Goal: Transaction & Acquisition: Purchase product/service

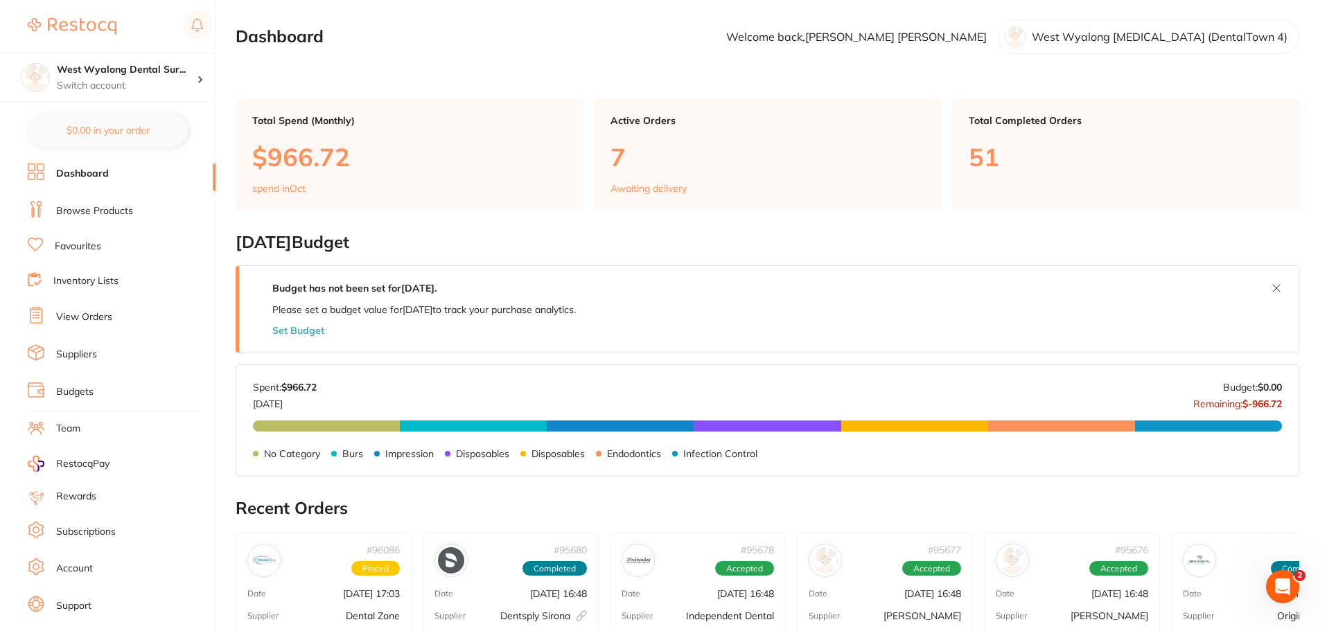
click at [73, 211] on link "Browse Products" at bounding box center [94, 211] width 77 height 14
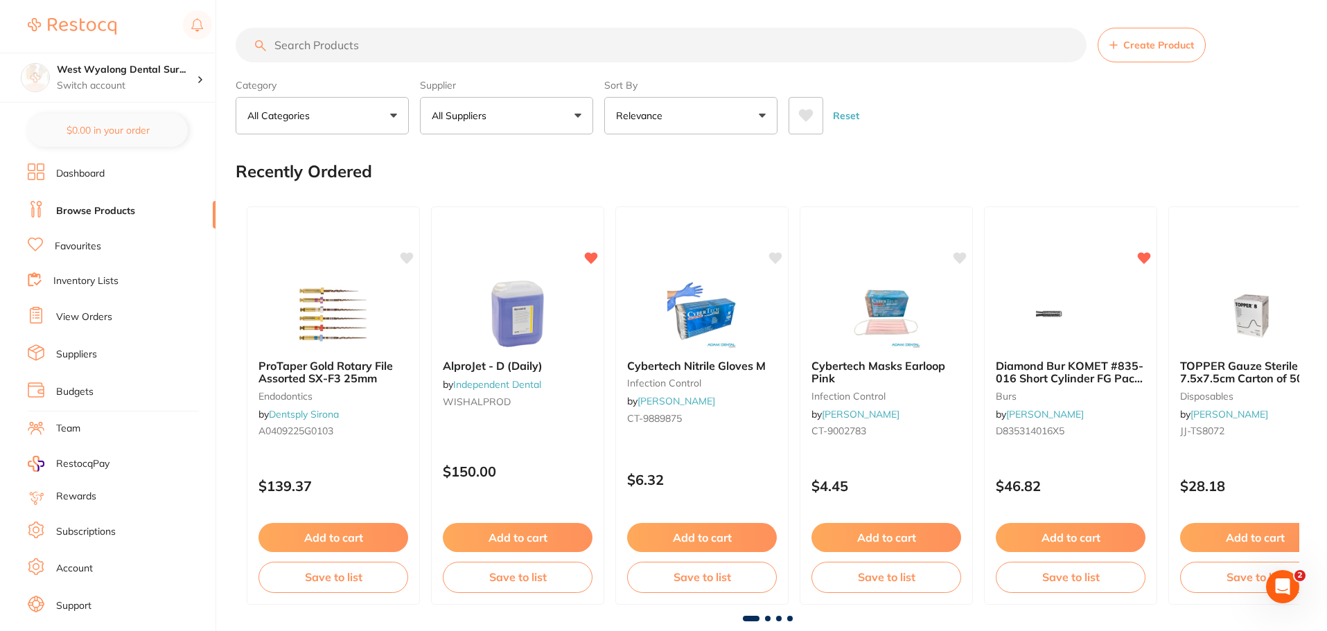
click at [283, 40] on input "search" at bounding box center [661, 45] width 851 height 35
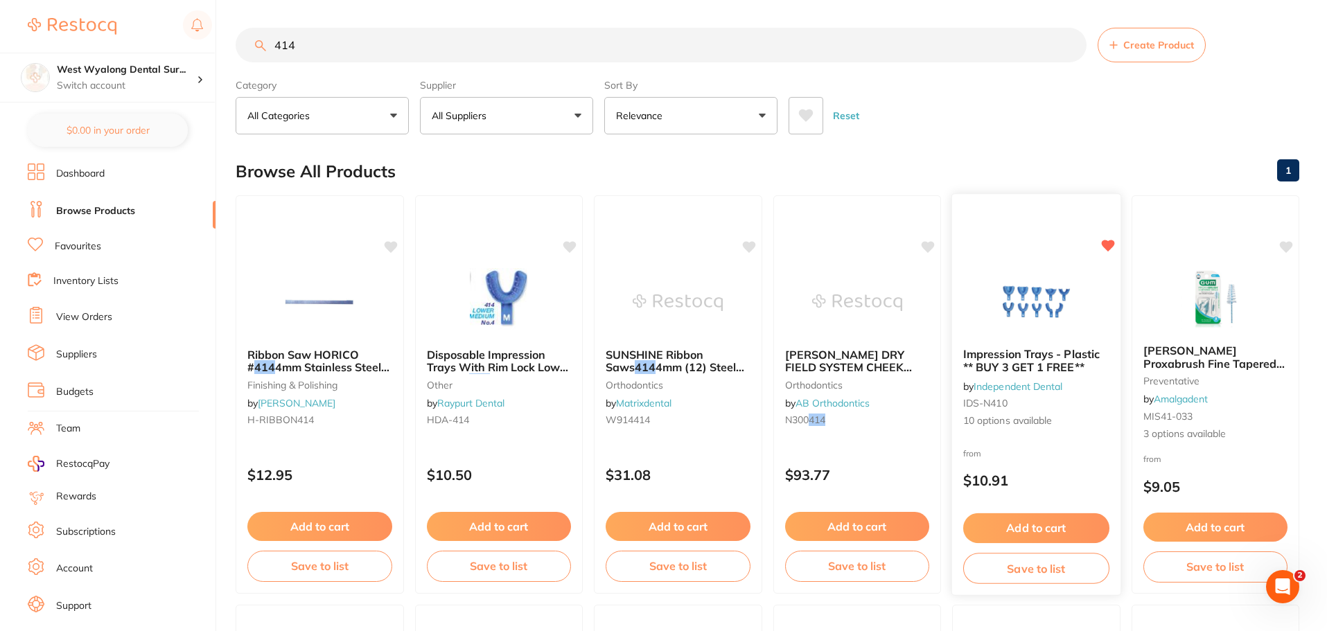
type input "414"
drag, startPoint x: 1054, startPoint y: 357, endPoint x: 996, endPoint y: 372, distance: 60.0
click at [1054, 357] on span "Impression Trays - Plastic ** BUY 3 GET 1 FREE**" at bounding box center [1031, 361] width 135 height 26
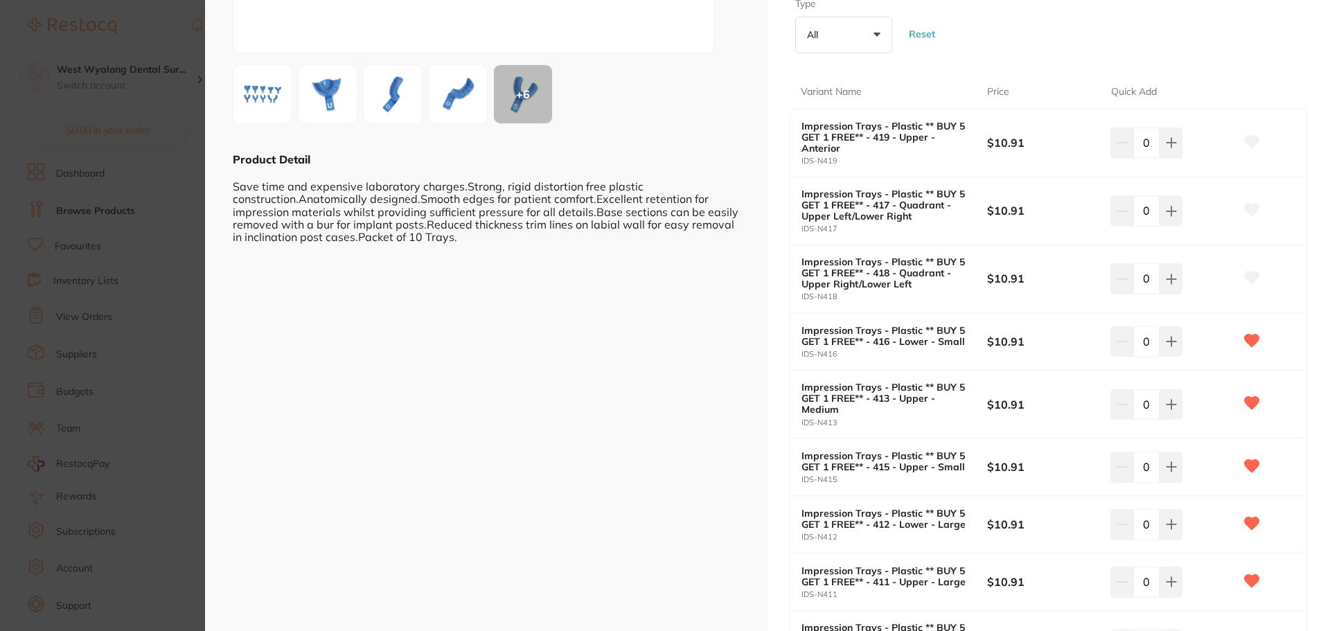
scroll to position [277, 0]
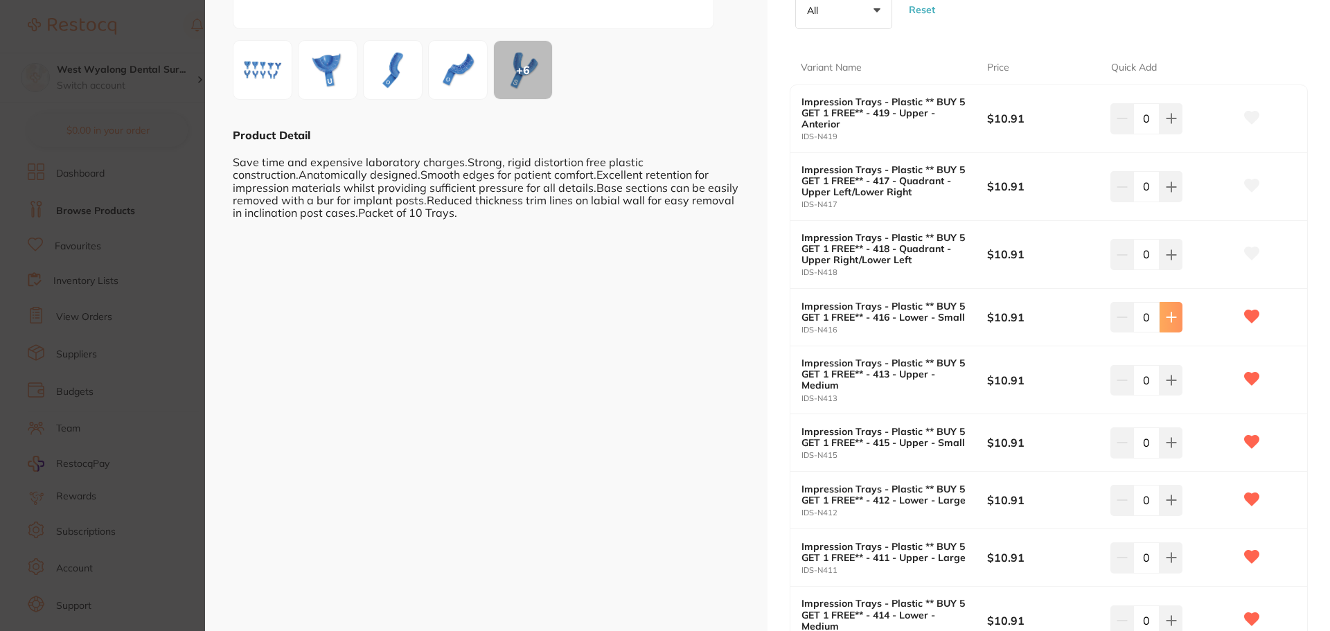
click at [1169, 322] on icon at bounding box center [1171, 317] width 9 height 9
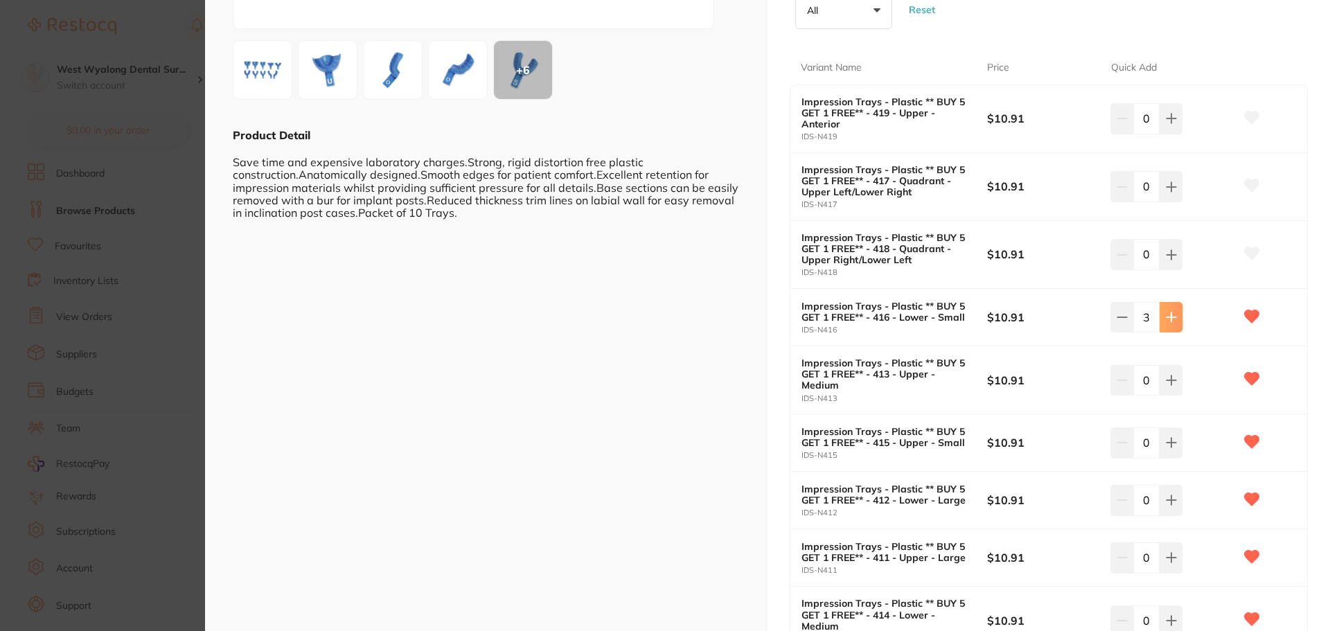
type input "5"
click at [1169, 433] on button at bounding box center [1171, 442] width 23 height 30
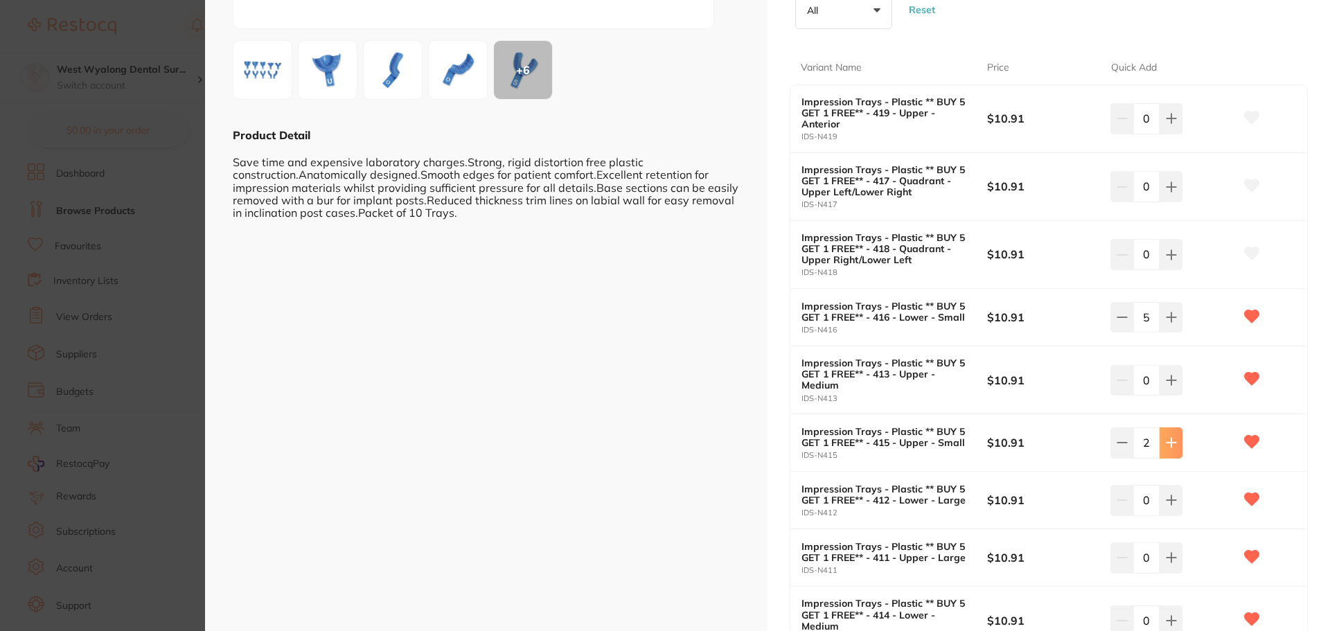
click at [1169, 433] on button at bounding box center [1171, 442] width 23 height 30
click at [1123, 446] on icon at bounding box center [1122, 442] width 11 height 11
type input "5"
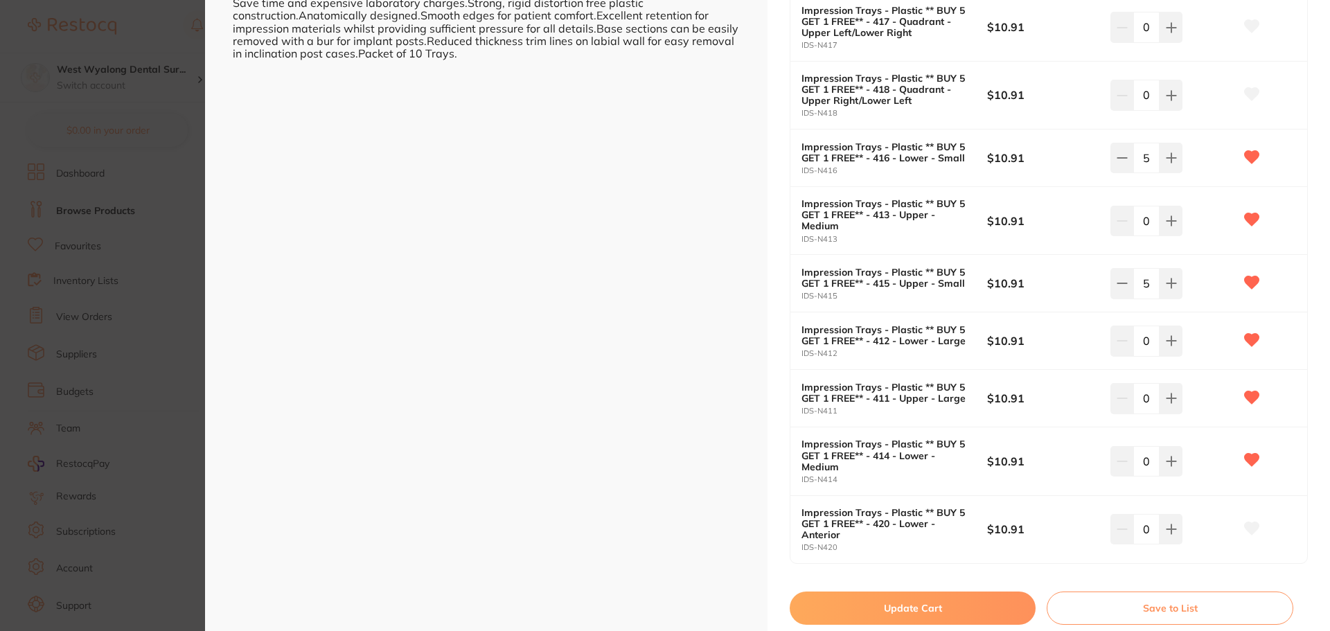
scroll to position [485, 0]
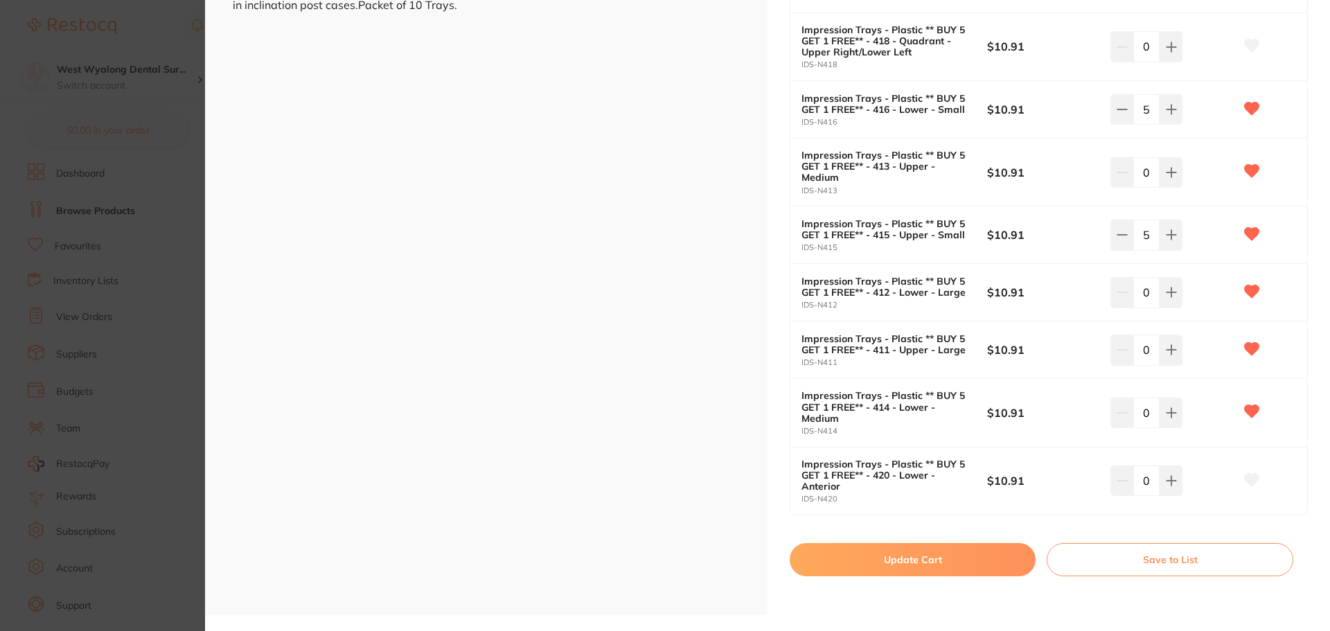
click at [982, 559] on button "Update Cart" at bounding box center [913, 559] width 246 height 33
checkbox input "false"
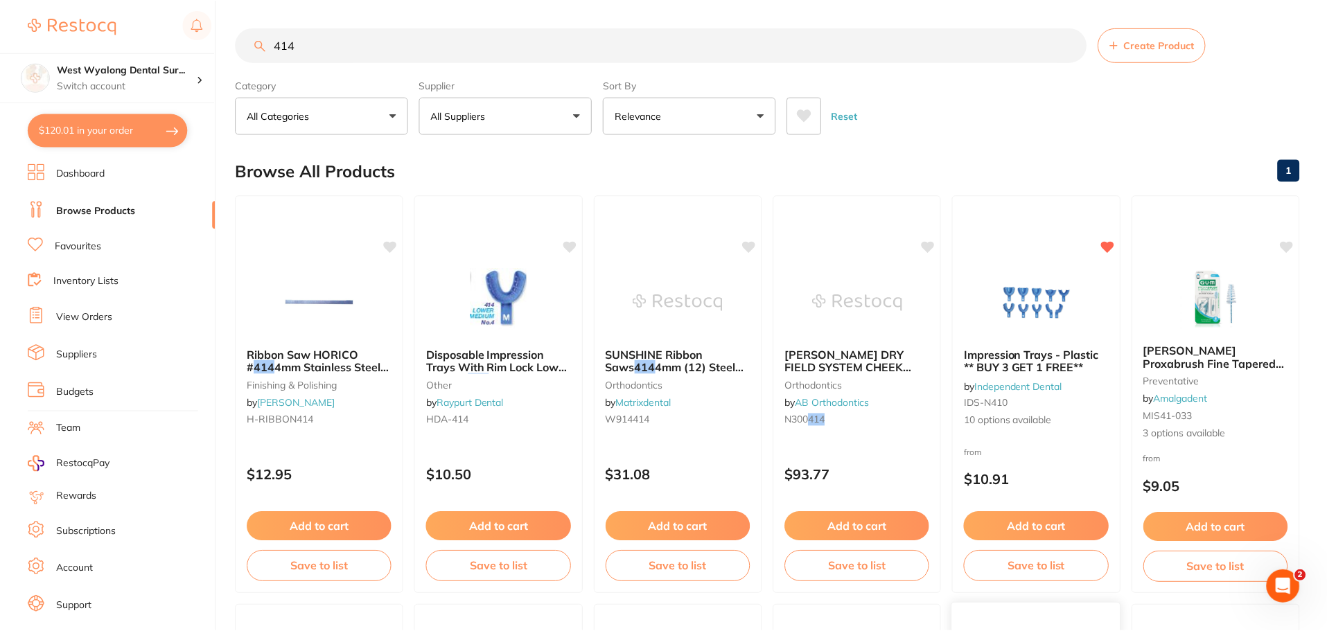
scroll to position [346, 0]
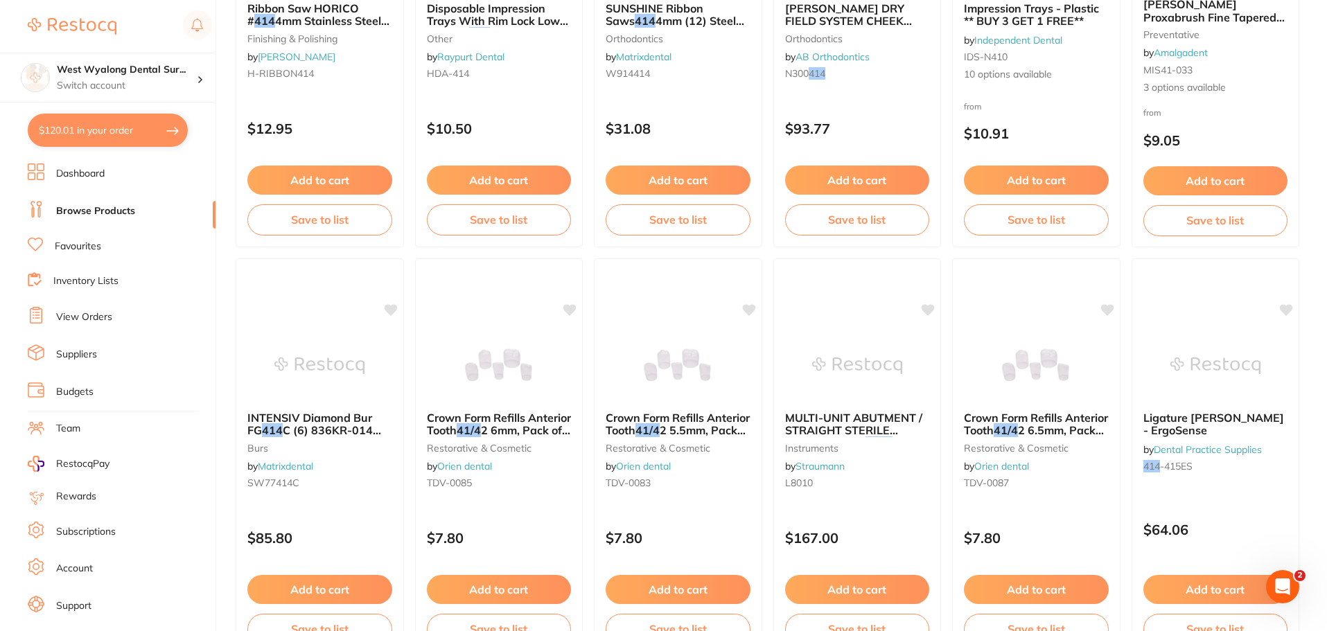
click at [89, 241] on link "Favourites" at bounding box center [78, 247] width 46 height 14
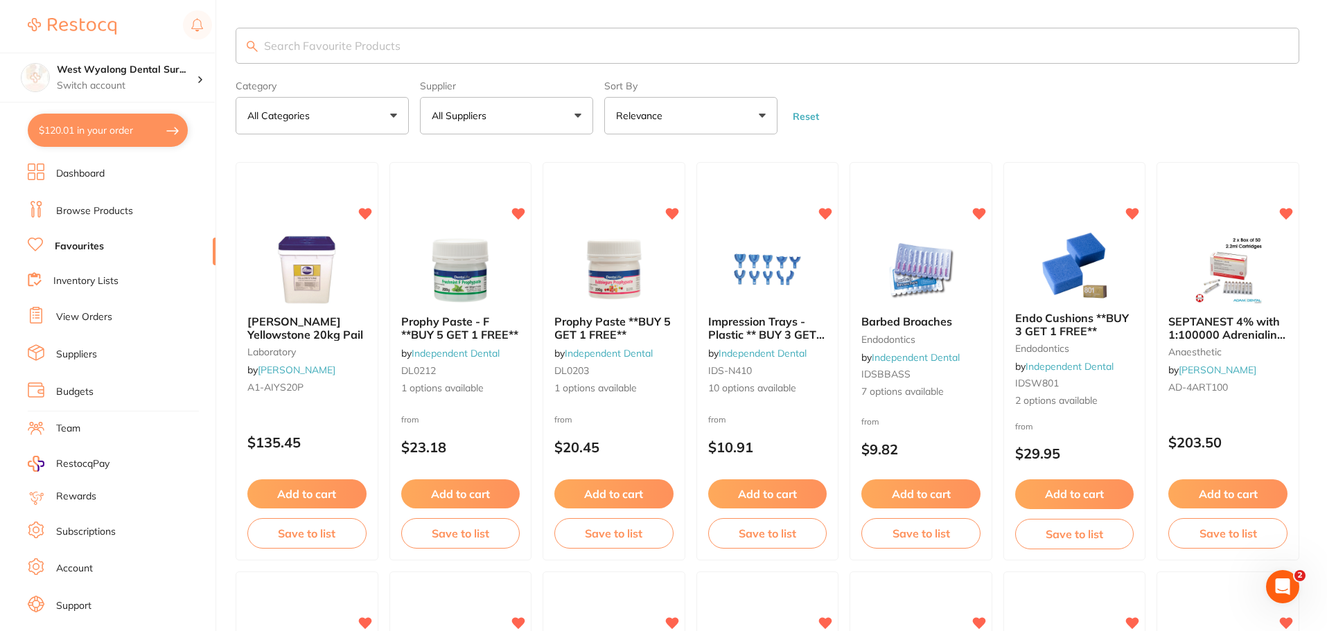
click at [367, 48] on input "search" at bounding box center [767, 46] width 1063 height 36
type input "gold la"
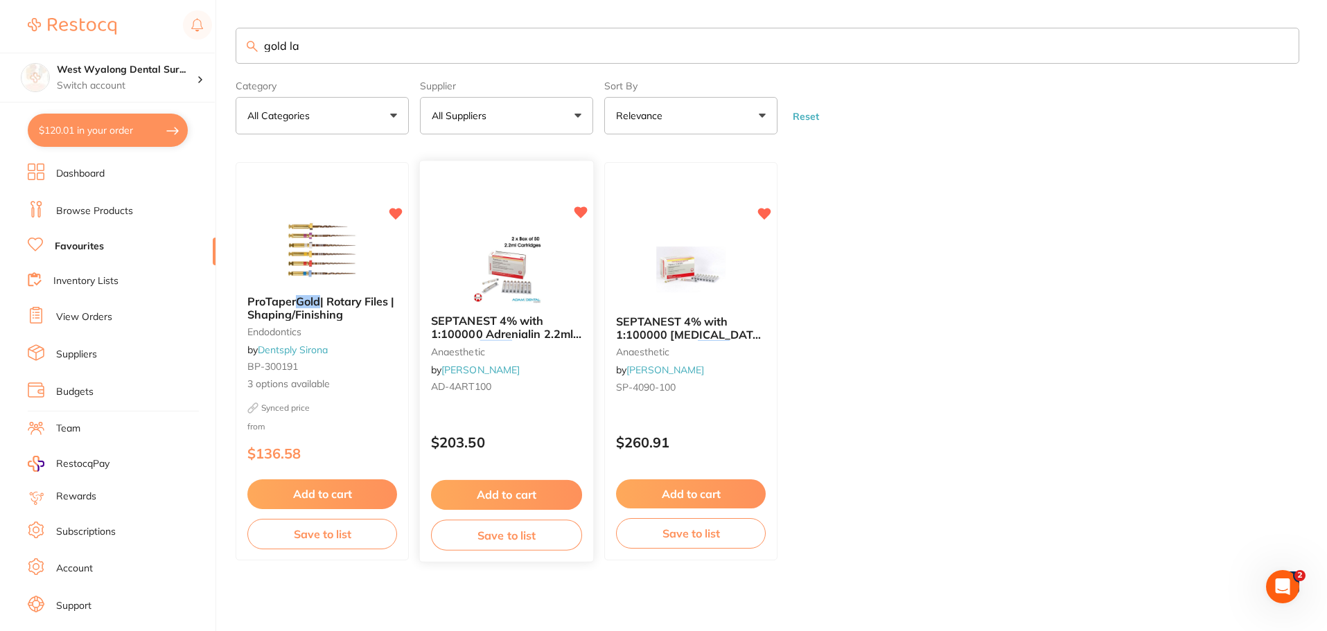
click at [539, 379] on div "SEPTANEST 4% with 1:100000 Adrenialin 2.2ml 2 x 50/pk GOLD anaesthetic by [PERS…" at bounding box center [506, 357] width 173 height 106
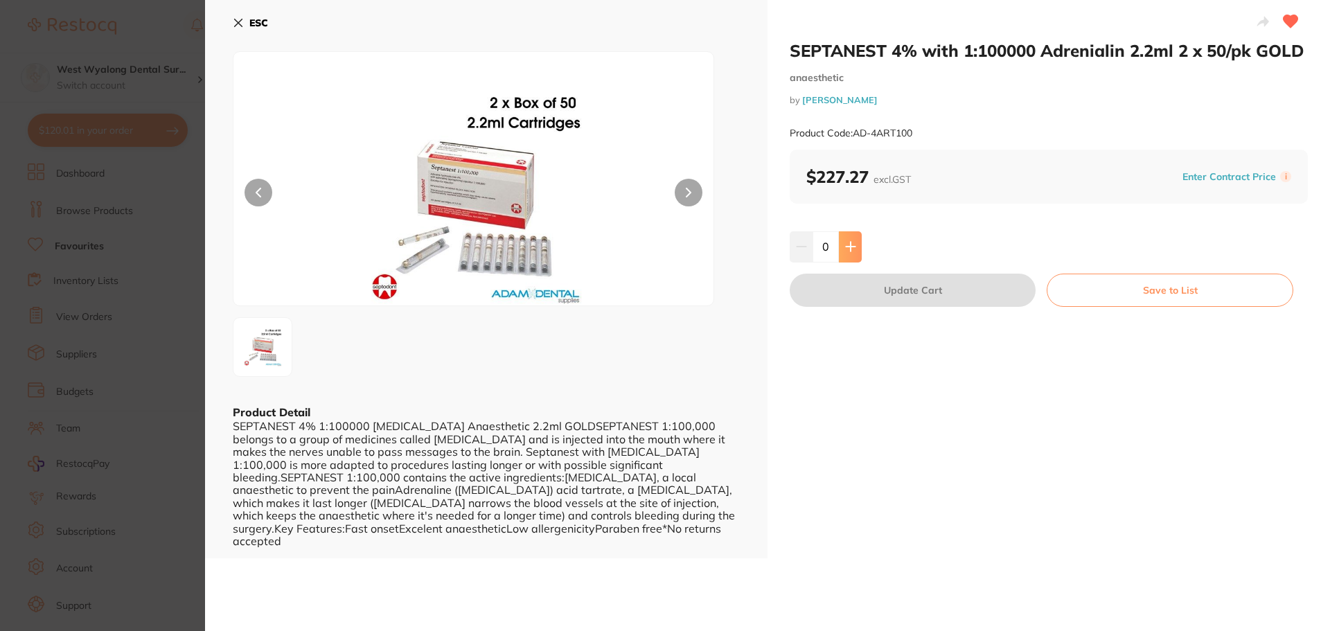
click at [841, 251] on button at bounding box center [850, 246] width 23 height 30
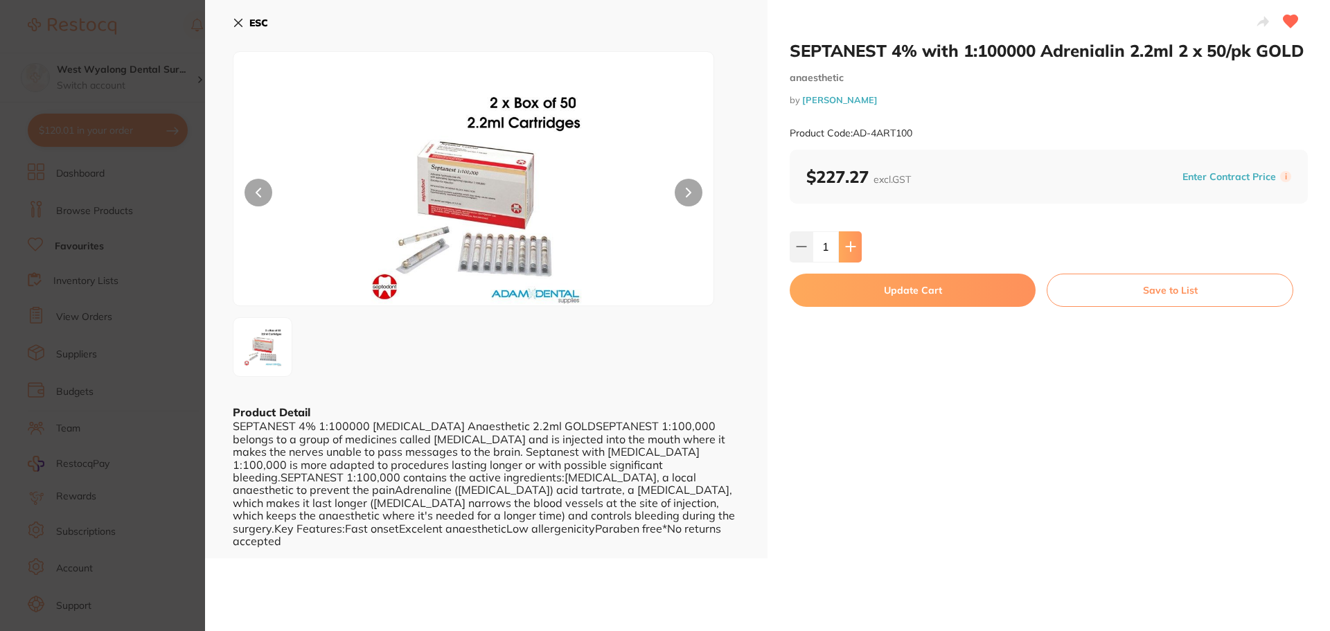
click at [841, 251] on button at bounding box center [850, 246] width 23 height 30
click at [804, 253] on button at bounding box center [801, 246] width 23 height 30
type input "1"
click at [235, 28] on icon at bounding box center [238, 22] width 11 height 11
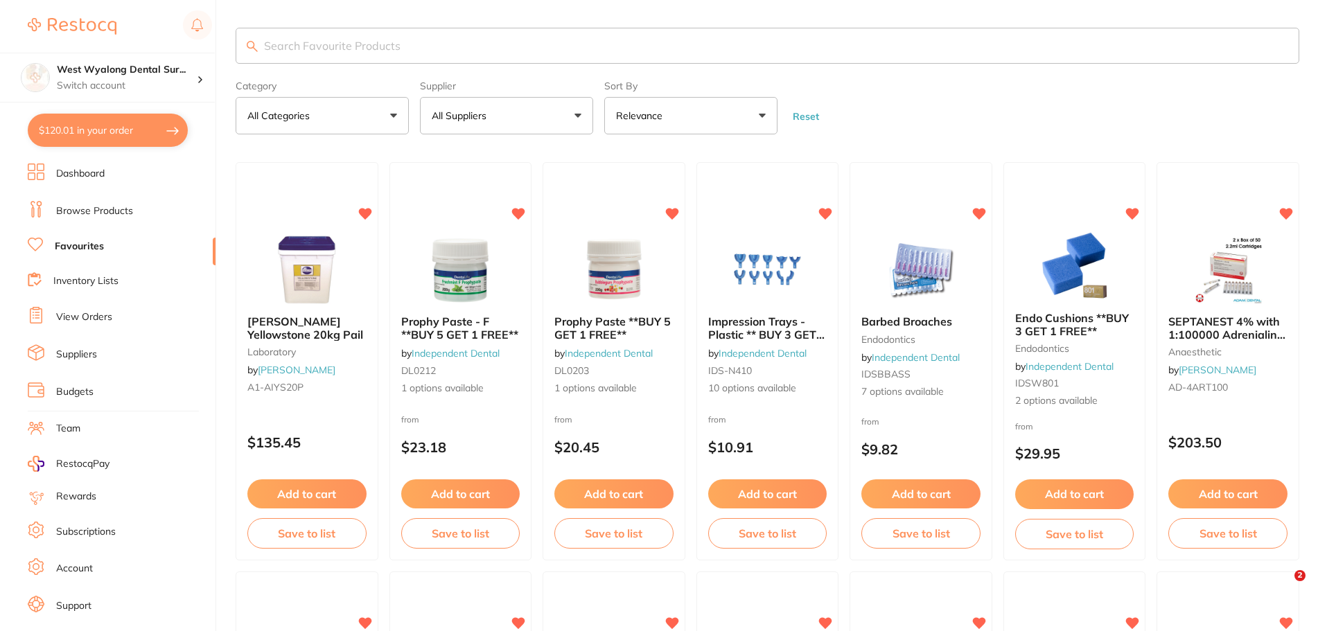
click at [352, 45] on input "search" at bounding box center [767, 46] width 1063 height 36
click at [93, 251] on link "Favourites" at bounding box center [79, 247] width 49 height 14
click at [348, 44] on input "search" at bounding box center [767, 46] width 1063 height 36
type input "gold la"
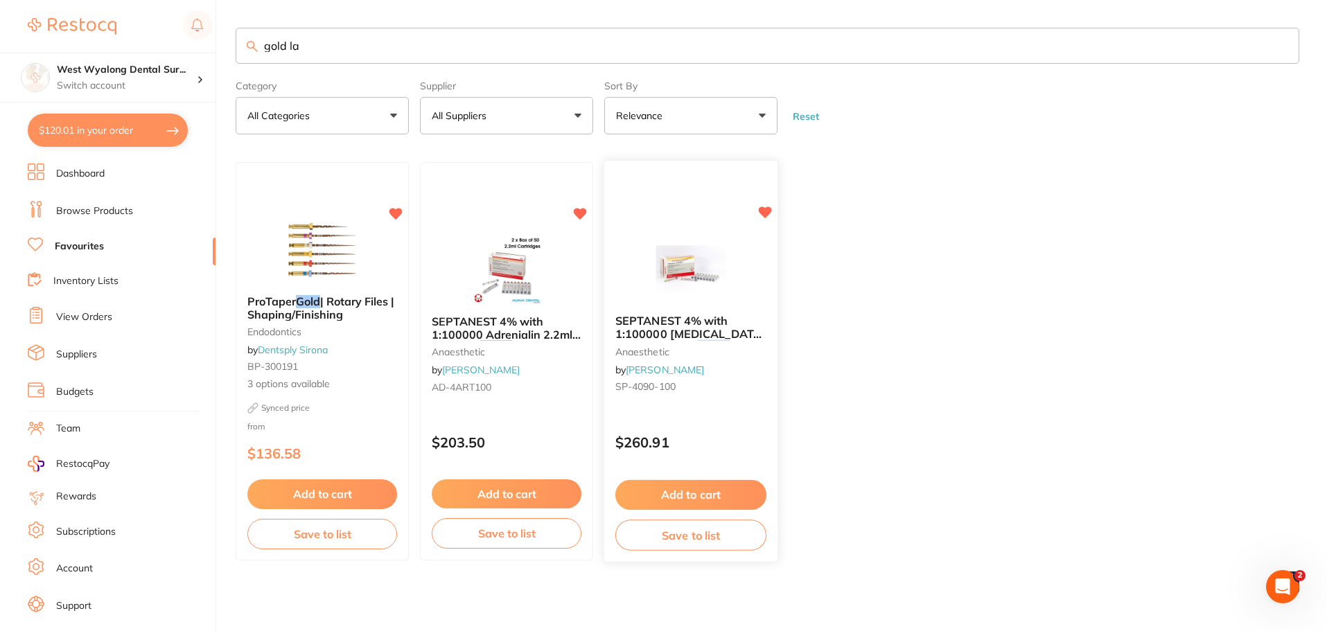
click at [678, 337] on span "SEPTANEST 4% with 1:100000 [MEDICAL_DATA] 2.2ml 2xBox 50" at bounding box center [690, 334] width 150 height 39
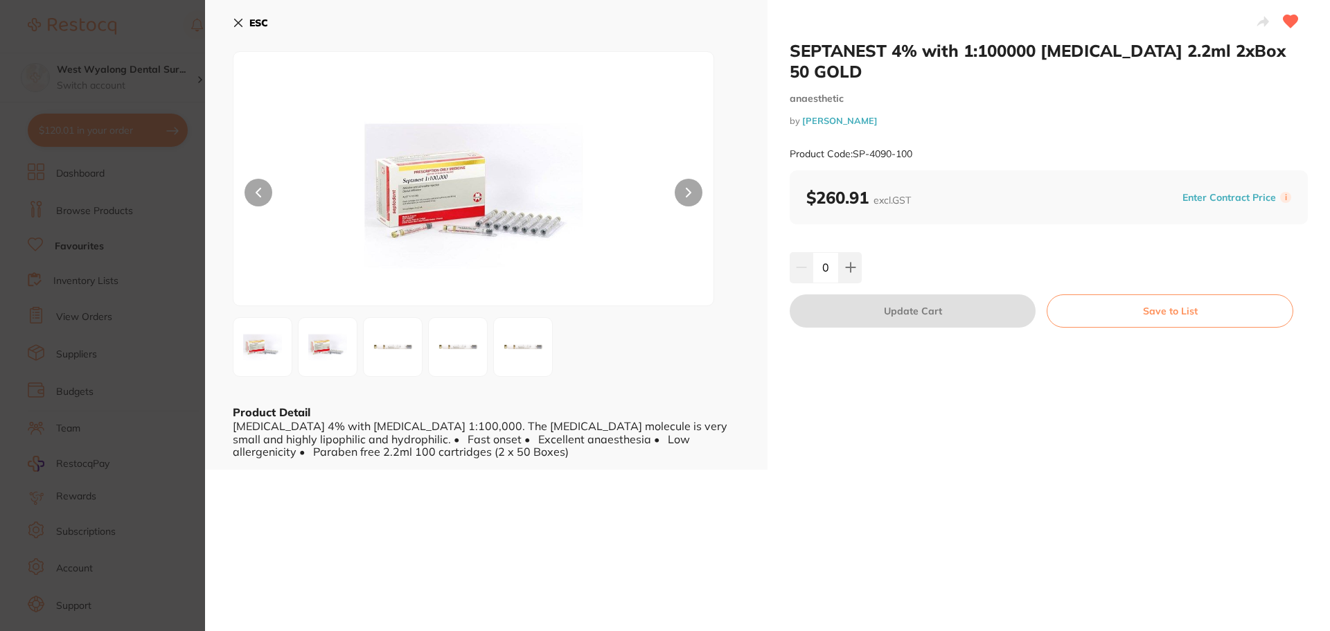
click at [234, 24] on icon at bounding box center [238, 22] width 11 height 11
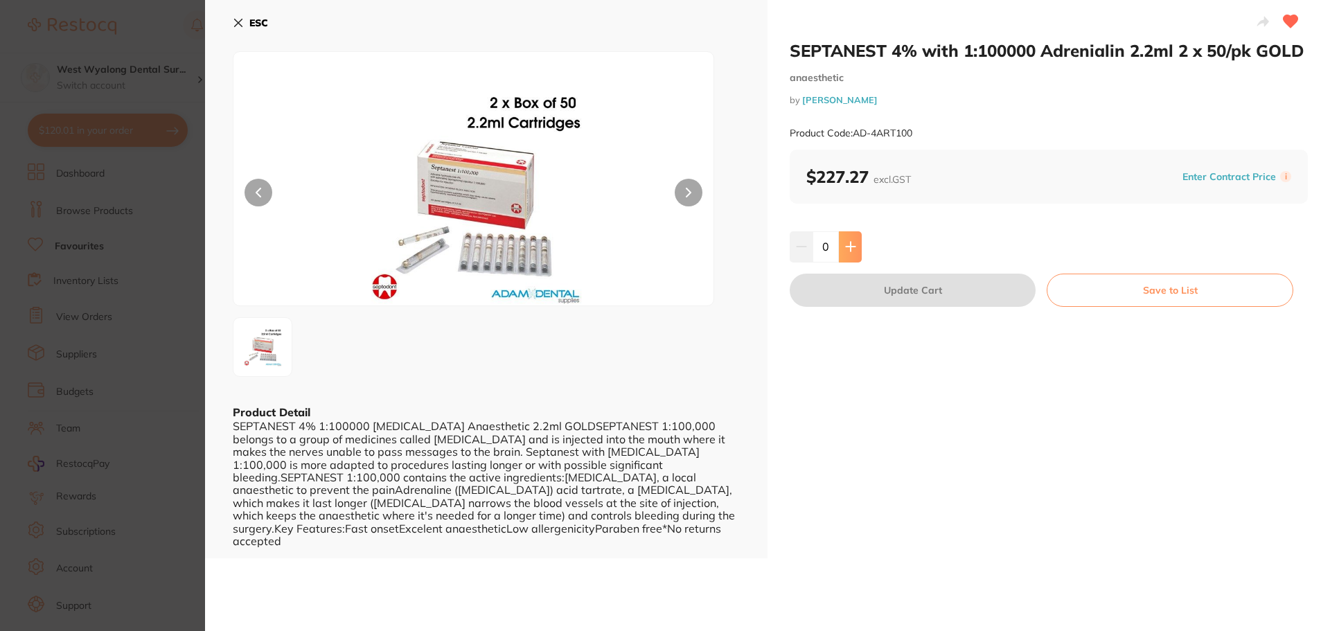
click at [846, 240] on button at bounding box center [850, 246] width 23 height 30
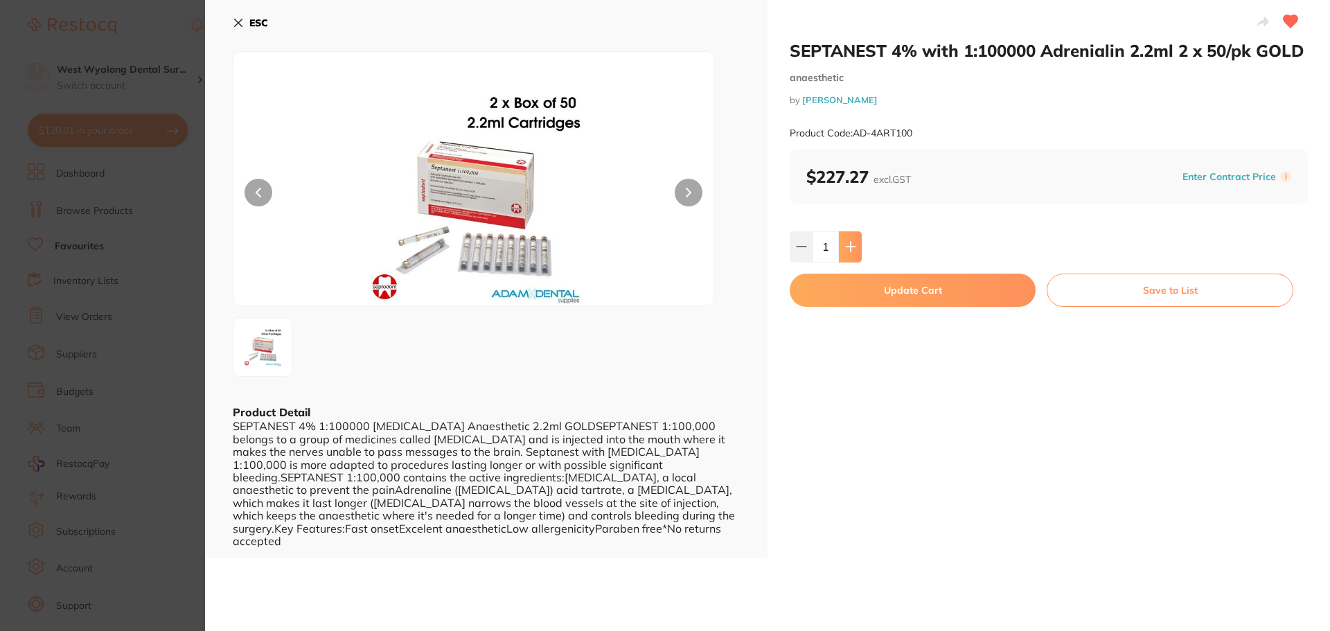
click at [846, 240] on button at bounding box center [850, 246] width 23 height 30
click at [803, 247] on icon at bounding box center [801, 247] width 9 height 0
type input "1"
click at [880, 295] on button "Update Cart" at bounding box center [913, 290] width 246 height 33
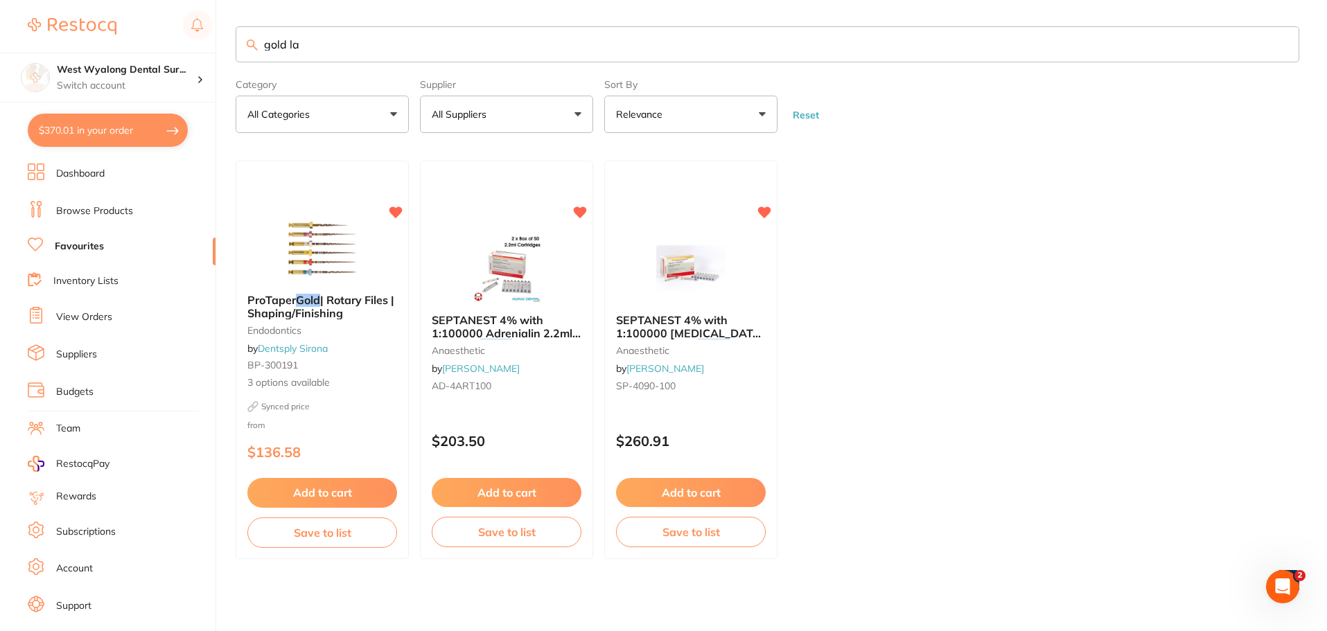
drag, startPoint x: 77, startPoint y: 126, endPoint x: 78, endPoint y: 135, distance: 9.0
click at [77, 126] on button "$370.01 in your order" at bounding box center [108, 130] width 160 height 33
checkbox input "true"
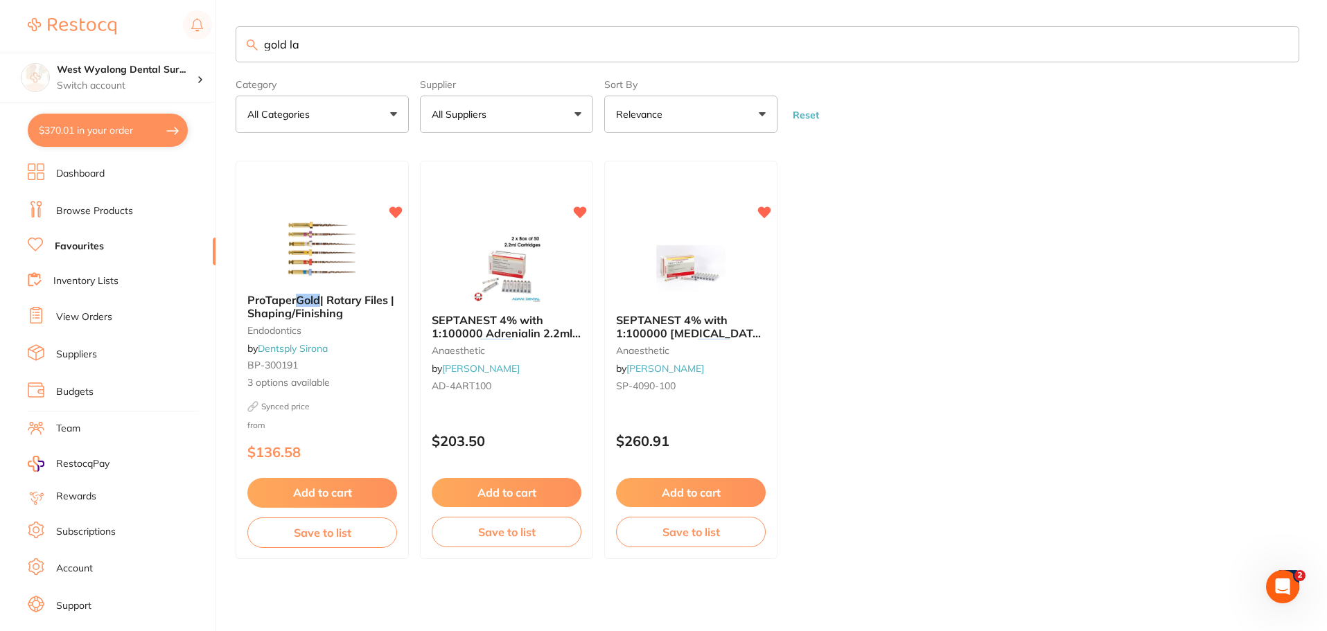
checkbox input "true"
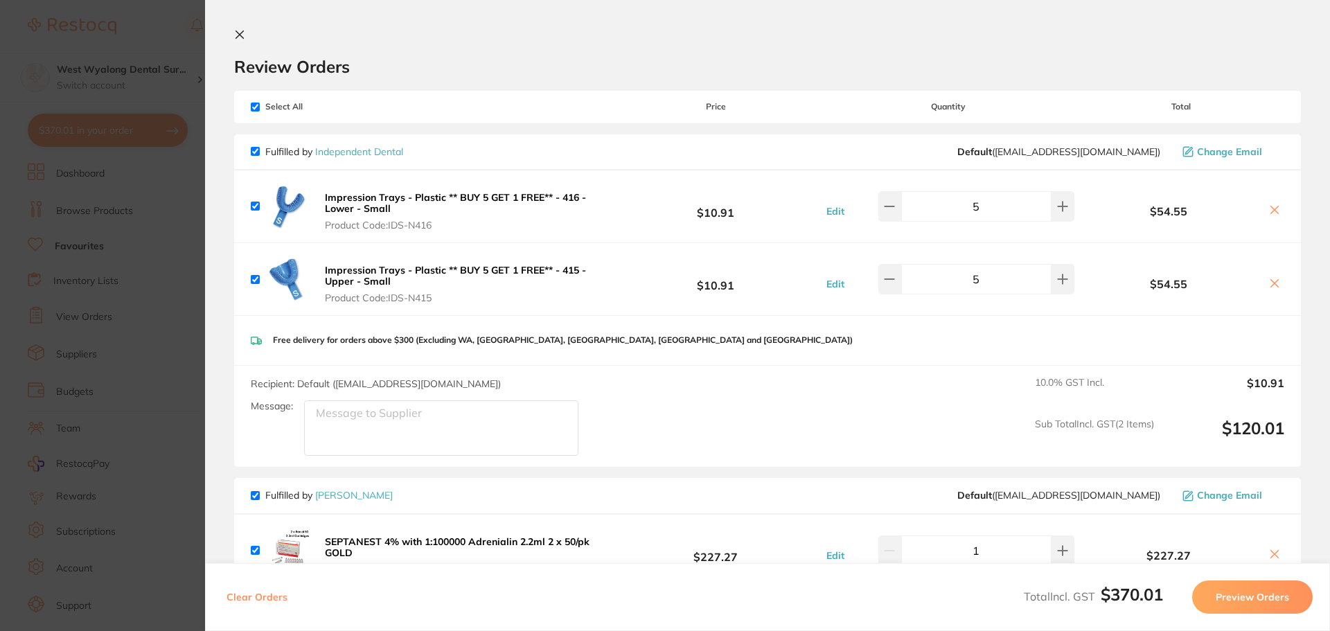
click at [240, 37] on icon at bounding box center [239, 34] width 11 height 11
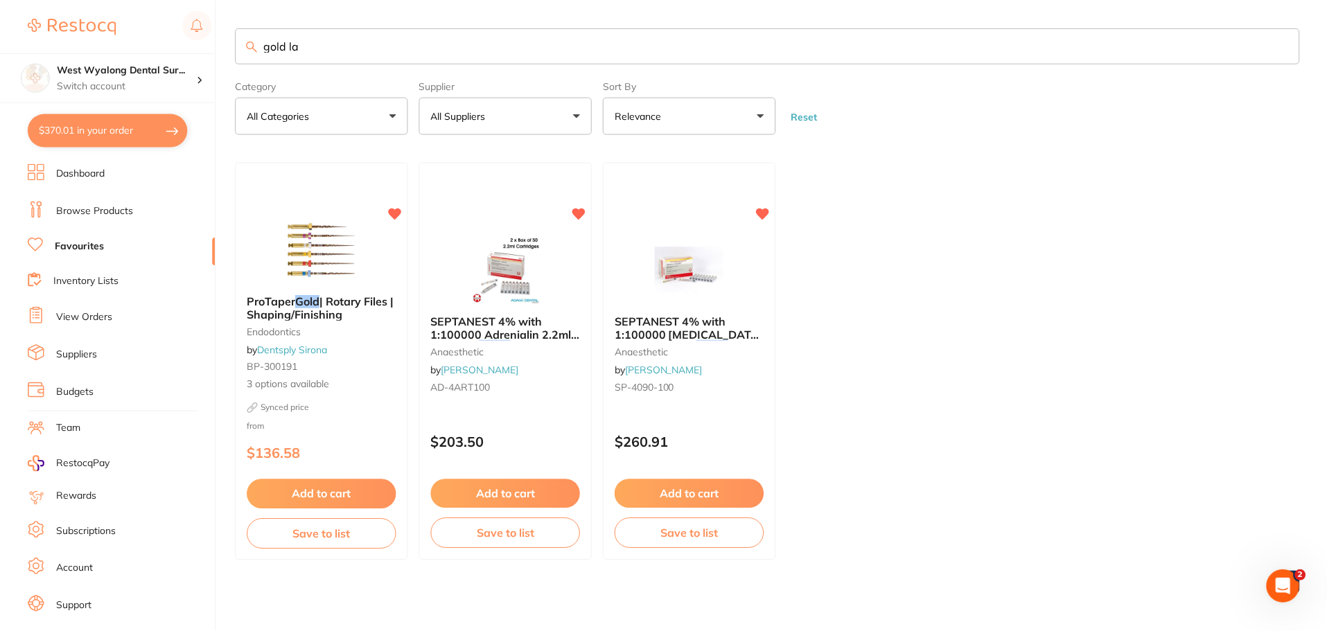
scroll to position [1, 0]
click at [90, 249] on link "Favourites" at bounding box center [79, 247] width 49 height 14
drag, startPoint x: 339, startPoint y: 38, endPoint x: 213, endPoint y: 29, distance: 126.4
click at [213, 29] on div "$370.01 West Wyalong Dental Sur... Switch account West Wyalong [MEDICAL_DATA] (…" at bounding box center [663, 315] width 1327 height 631
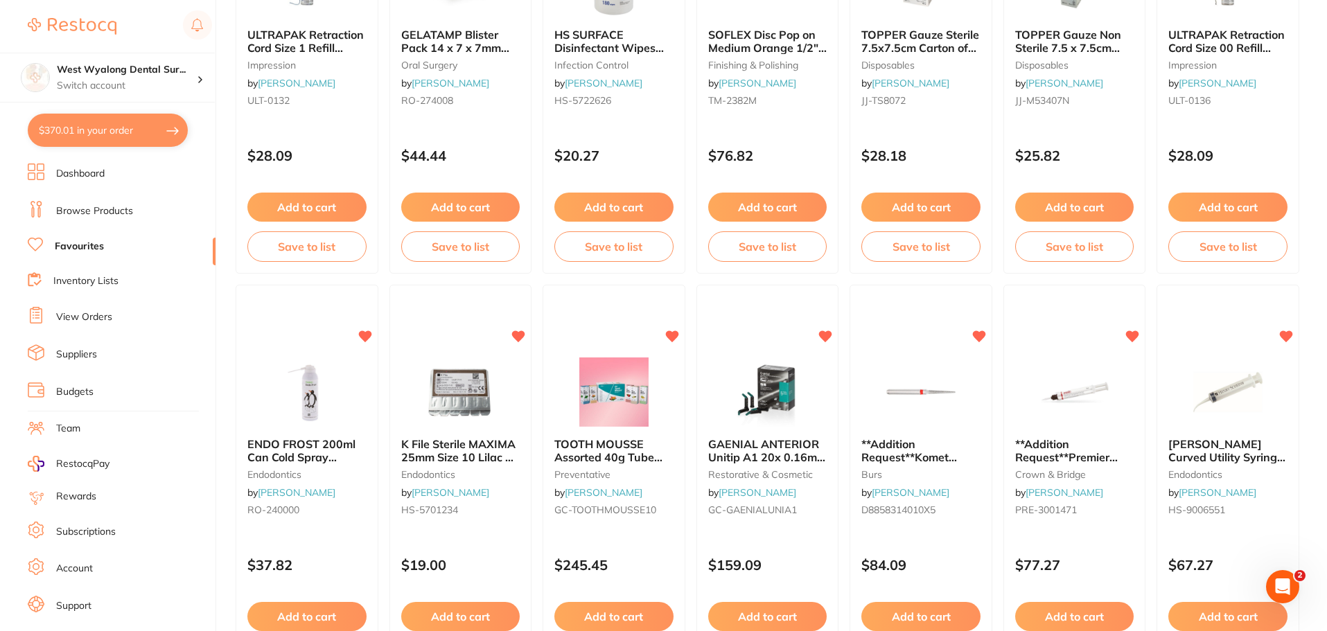
scroll to position [1524, 0]
